Goal: Task Accomplishment & Management: Manage account settings

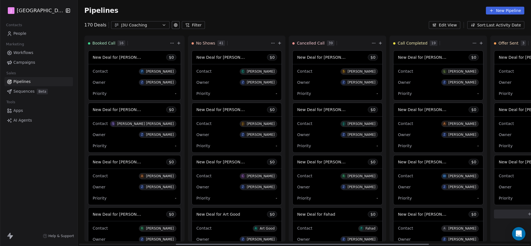
scroll to position [0, 175]
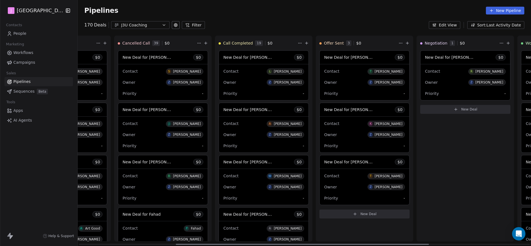
click at [262, 58] on span "New Deal for [PERSON_NAME]" at bounding box center [252, 57] width 59 height 5
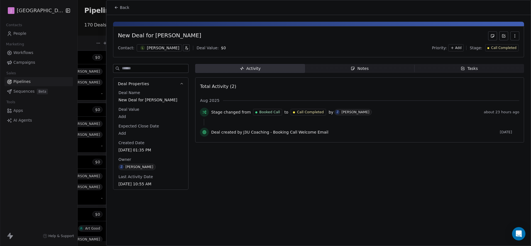
click at [126, 121] on div "Deal Name New Deal for [PERSON_NAME] Deal Value Add Expected Close Date Add Cre…" at bounding box center [150, 139] width 67 height 98
click at [125, 118] on body "J J3 University Contacts People Marketing Workflows Campaigns Sales Pipelines S…" at bounding box center [265, 123] width 531 height 246
type input "*****"
click at [262, 157] on html "J J3 University Contacts People Marketing Workflows Campaigns Sales Pipelines S…" at bounding box center [265, 123] width 531 height 246
click at [506, 50] on div "Call Completed" at bounding box center [502, 47] width 33 height 7
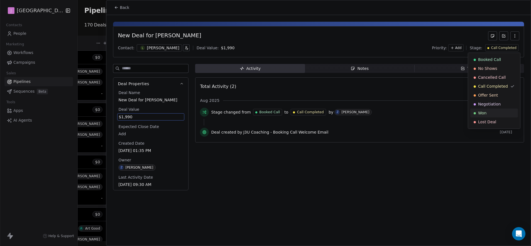
click at [494, 111] on div "Won" at bounding box center [494, 113] width 41 height 6
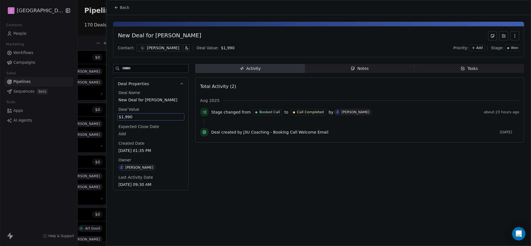
click at [122, 6] on span "Back" at bounding box center [124, 8] width 9 height 6
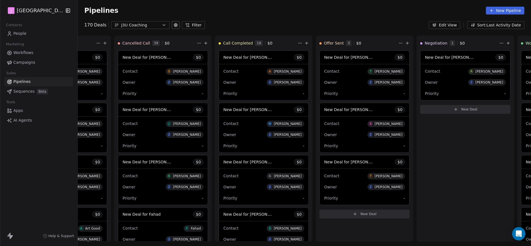
click at [21, 36] on link "People" at bounding box center [38, 33] width 69 height 9
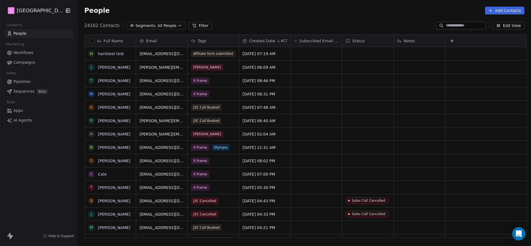
scroll to position [213, 452]
click at [456, 22] on div at bounding box center [461, 26] width 50 height 8
paste input "**********"
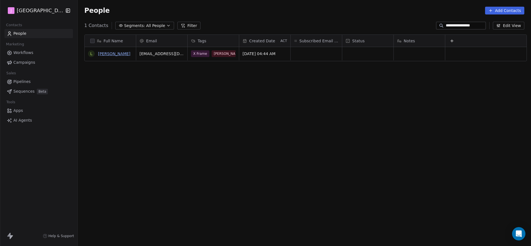
type input "**********"
click at [109, 54] on link "[PERSON_NAME]" at bounding box center [114, 54] width 32 height 4
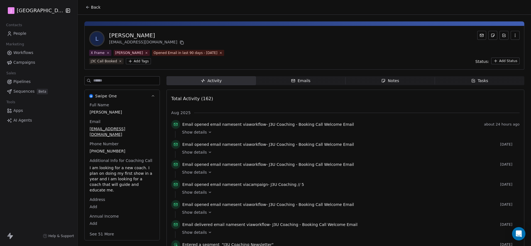
click at [102, 229] on button "See 51 More" at bounding box center [101, 234] width 31 height 10
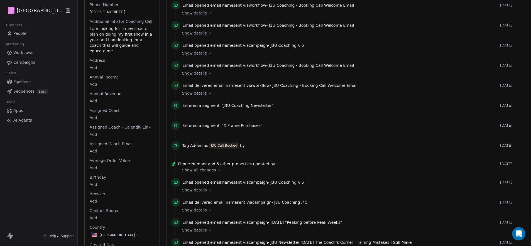
click at [91, 107] on html "J J3 University Contacts People Marketing Workflows Campaigns Sales Pipelines S…" at bounding box center [265, 123] width 531 height 246
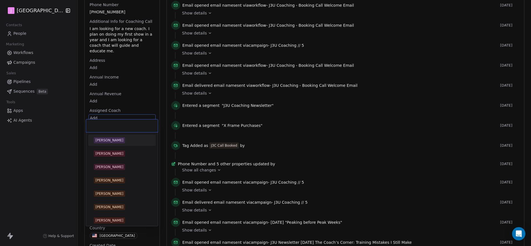
scroll to position [123, 0]
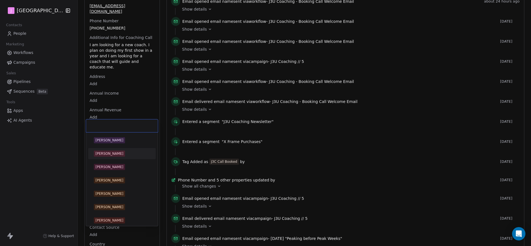
click at [113, 154] on div "[PERSON_NAME]" at bounding box center [110, 153] width 28 height 5
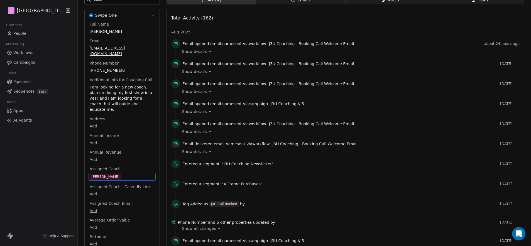
scroll to position [0, 0]
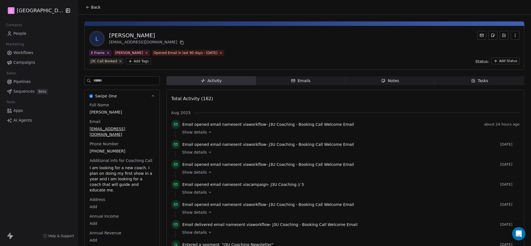
click at [497, 60] on html "J J3 University Contacts People Marketing Workflows Campaigns Sales Pipelines S…" at bounding box center [265, 123] width 531 height 246
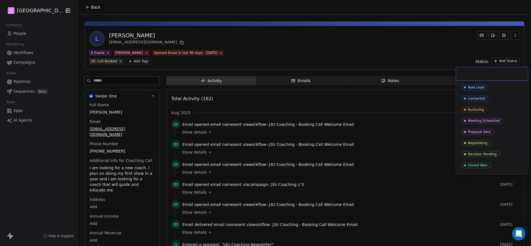
click at [479, 166] on div "Closed Won" at bounding box center [478, 166] width 20 height 4
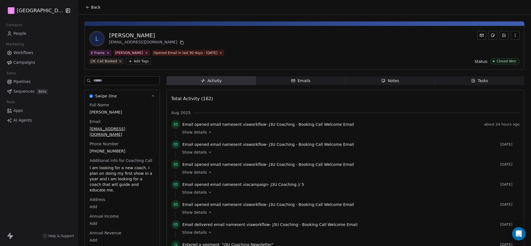
click at [88, 8] on button "Back" at bounding box center [93, 7] width 22 height 10
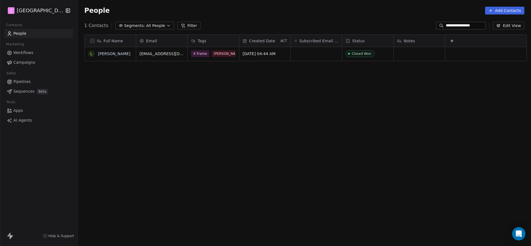
scroll to position [213, 452]
click at [155, 26] on span "All People" at bounding box center [155, 26] width 19 height 6
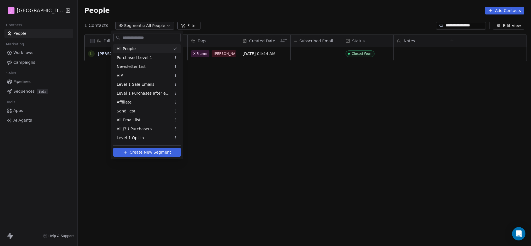
drag, startPoint x: 443, startPoint y: 27, endPoint x: 447, endPoint y: 26, distance: 4.1
click at [443, 27] on html "**********" at bounding box center [265, 123] width 531 height 246
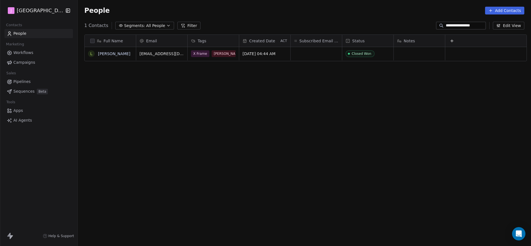
click at [447, 25] on input "**********" at bounding box center [465, 26] width 39 height 6
paste input "*******"
type input "**********"
click at [364, 53] on div "grid" at bounding box center [367, 53] width 51 height 13
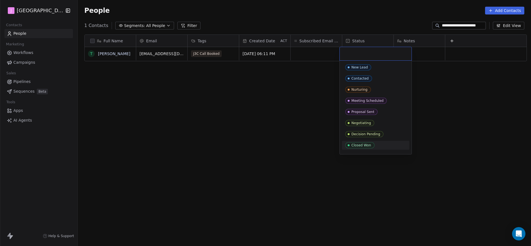
drag, startPoint x: 366, startPoint y: 148, endPoint x: 355, endPoint y: 142, distance: 12.2
click at [366, 147] on span "Closed Won" at bounding box center [359, 145] width 29 height 6
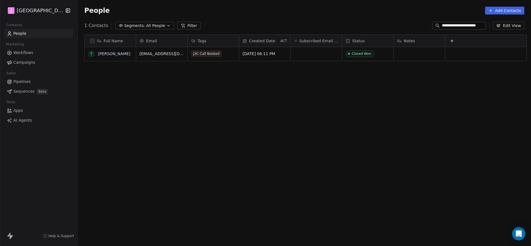
click at [102, 53] on link "[PERSON_NAME]" at bounding box center [114, 54] width 32 height 4
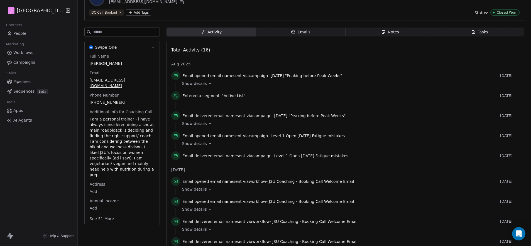
scroll to position [118, 0]
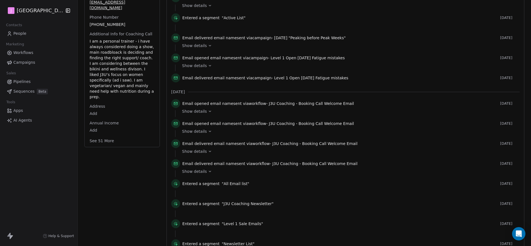
click at [93, 136] on button "See 51 More" at bounding box center [101, 141] width 31 height 10
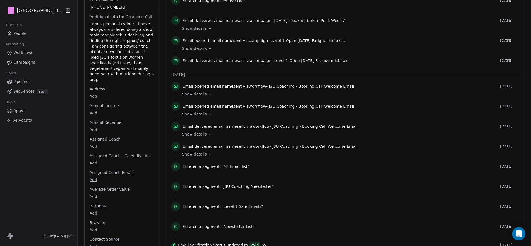
scroll to position [142, 0]
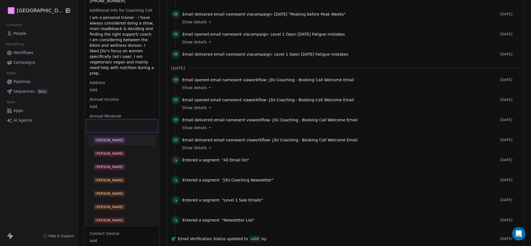
click at [94, 134] on body "J J3 University Contacts People Marketing Workflows Campaigns Sales Pipelines S…" at bounding box center [265, 123] width 531 height 246
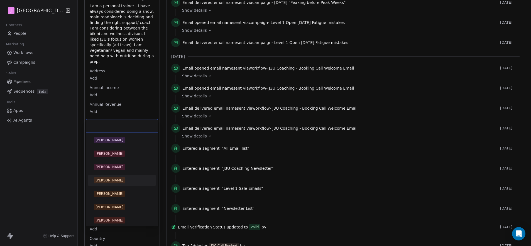
click at [121, 175] on div "[PERSON_NAME]" at bounding box center [121, 180] width 67 height 11
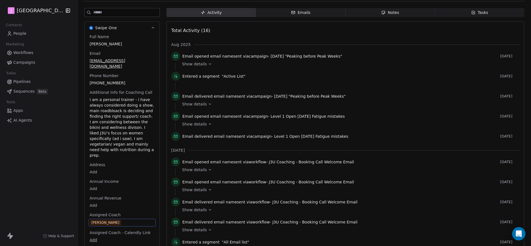
scroll to position [0, 0]
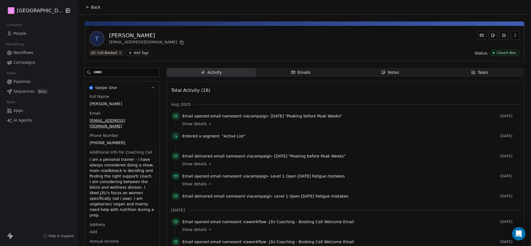
click at [92, 8] on span "Back" at bounding box center [95, 7] width 9 height 6
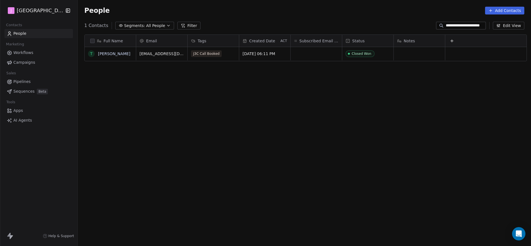
scroll to position [213, 452]
click at [33, 79] on link "Pipelines" at bounding box center [38, 81] width 69 height 9
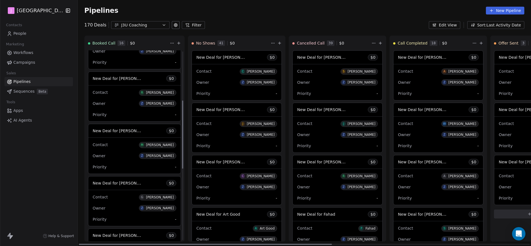
scroll to position [137, 0]
click at [119, 79] on span "New Deal for [PERSON_NAME]" at bounding box center [122, 77] width 59 height 5
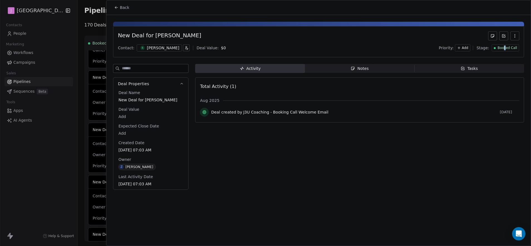
click at [506, 47] on span "Booked Call" at bounding box center [508, 48] width 20 height 5
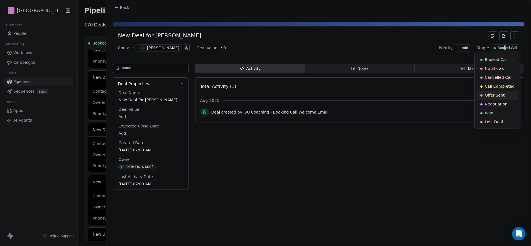
click at [500, 94] on span "Offer Sent" at bounding box center [495, 95] width 20 height 6
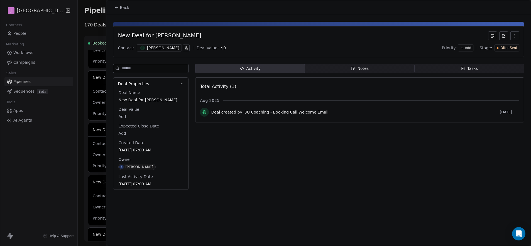
click at [121, 10] on span "Back" at bounding box center [124, 8] width 9 height 6
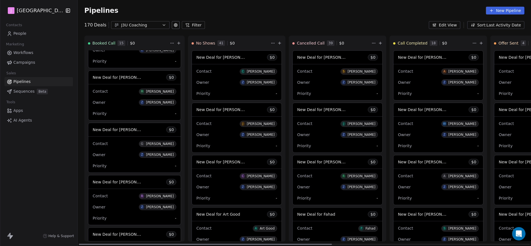
click at [515, 59] on span "New Deal for [PERSON_NAME]" at bounding box center [528, 57] width 59 height 5
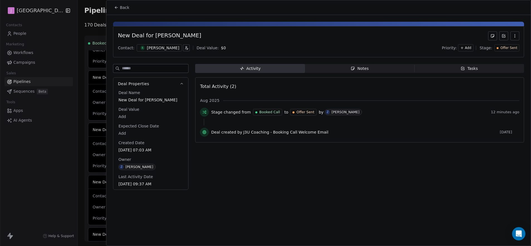
click at [504, 46] on span "Offer Sent" at bounding box center [509, 48] width 17 height 5
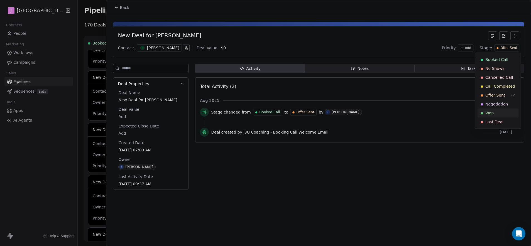
click at [483, 114] on div "Suggestions" at bounding box center [482, 113] width 2 height 2
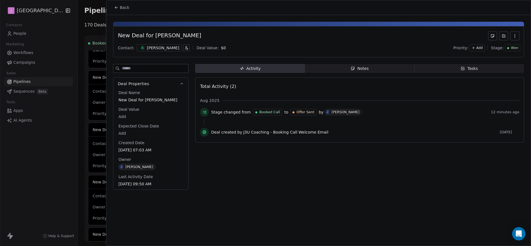
click at [120, 118] on body "J J3 University Contacts People Marketing Workflows Campaigns Sales Pipelines S…" at bounding box center [265, 123] width 531 height 246
type input "*****"
drag, startPoint x: 254, startPoint y: 154, endPoint x: 255, endPoint y: 148, distance: 6.2
click at [255, 154] on html "J J3 University Contacts People Marketing Workflows Campaigns Sales Pipelines S…" at bounding box center [265, 123] width 531 height 246
click at [123, 4] on button "Back" at bounding box center [122, 8] width 22 height 10
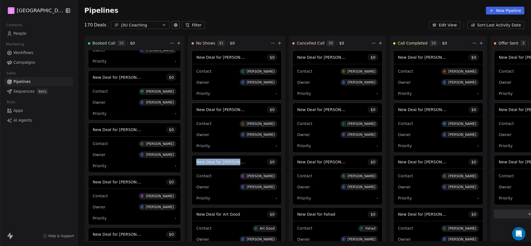
click at [20, 35] on span "People" at bounding box center [19, 34] width 13 height 6
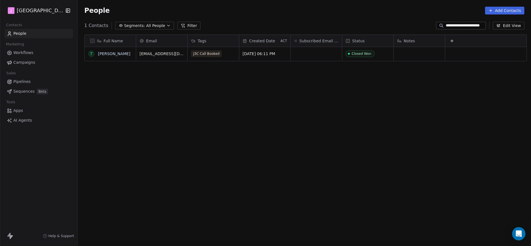
scroll to position [213, 452]
click at [464, 26] on input "**********" at bounding box center [465, 26] width 39 height 6
paste input "**********"
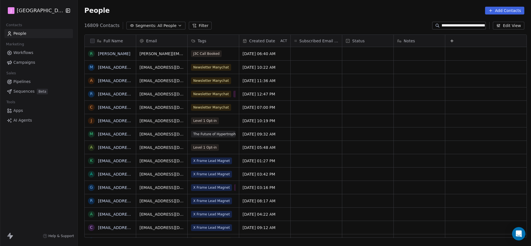
click at [470, 26] on input "**********" at bounding box center [463, 26] width 43 height 6
paste input
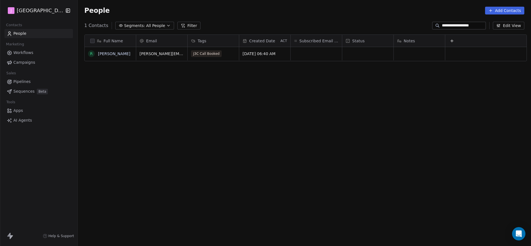
type input "**********"
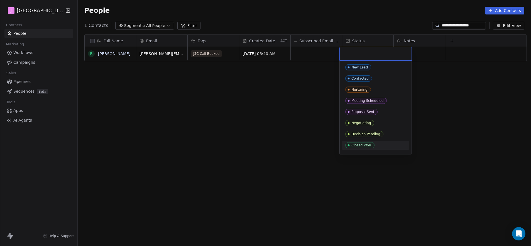
click at [367, 146] on div "Closed Won" at bounding box center [362, 145] width 20 height 4
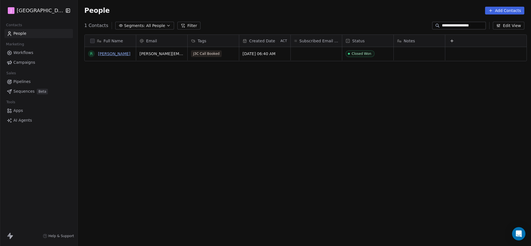
click at [106, 53] on link "[PERSON_NAME]" at bounding box center [114, 54] width 32 height 4
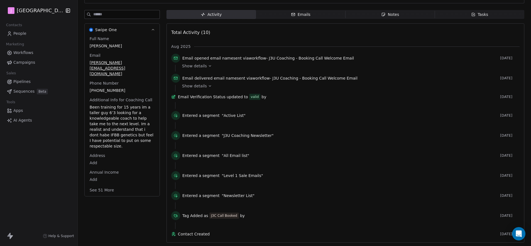
scroll to position [64, 0]
click at [93, 185] on button "See 51 More" at bounding box center [101, 190] width 31 height 10
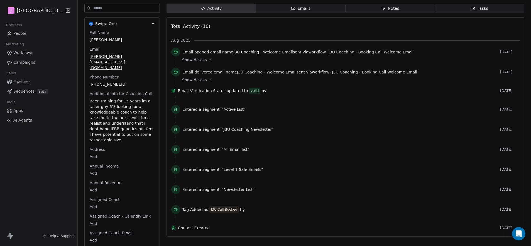
click at [89, 195] on body "J J3 University Contacts People Marketing Workflows Campaigns Sales Pipelines S…" at bounding box center [265, 123] width 531 height 246
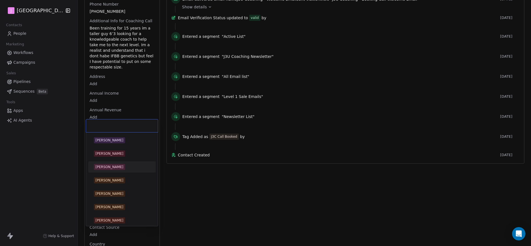
click at [111, 167] on div "[PERSON_NAME]" at bounding box center [110, 167] width 28 height 5
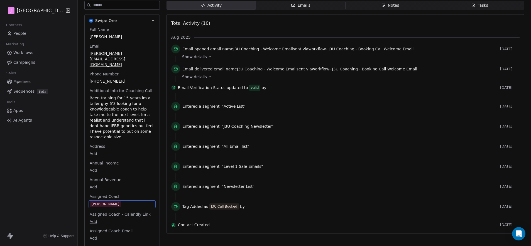
scroll to position [0, 0]
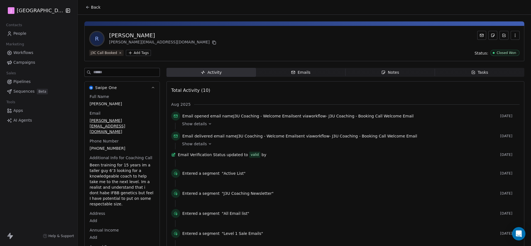
click at [91, 7] on span "Back" at bounding box center [95, 7] width 9 height 6
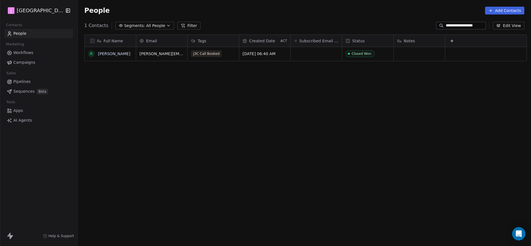
scroll to position [213, 452]
